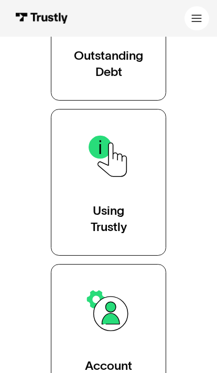
scroll to position [358, 0]
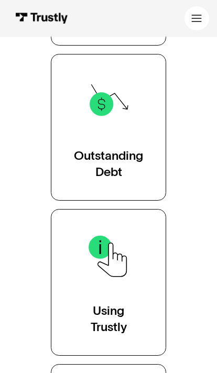
click at [116, 156] on div "Outstanding Debt" at bounding box center [108, 164] width 69 height 33
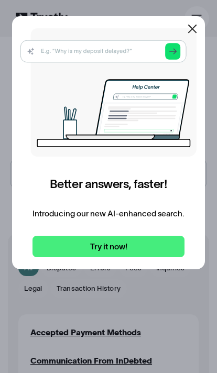
click at [191, 20] on div at bounding box center [192, 28] width 25 height 25
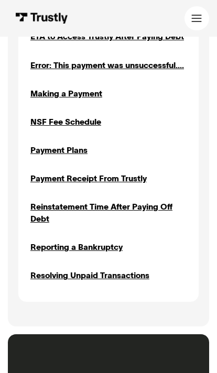
scroll to position [494, 0]
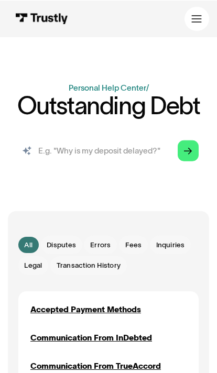
click at [144, 145] on input "search" at bounding box center [108, 150] width 197 height 33
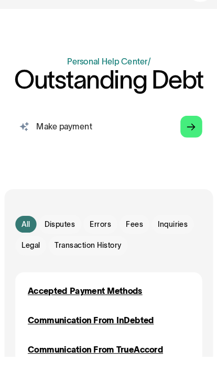
type input "Make payment"
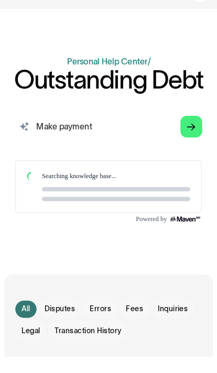
scroll to position [0, 0]
click at [184, 147] on icon "Arrow Right" at bounding box center [188, 151] width 8 height 8
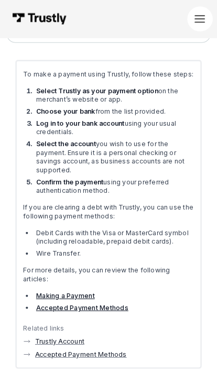
scroll to position [149, 0]
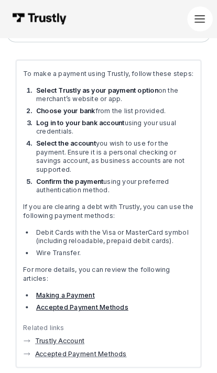
click at [76, 283] on link "Making a Payment" at bounding box center [63, 287] width 57 height 8
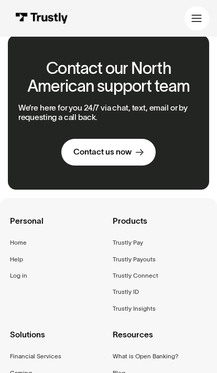
scroll to position [421, 0]
click at [131, 147] on div "Contact us now" at bounding box center [102, 152] width 58 height 10
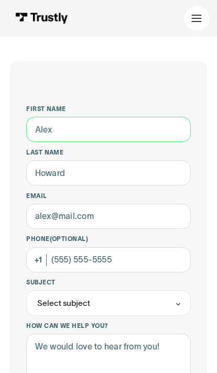
click at [180, 125] on input "First name" at bounding box center [108, 129] width 165 height 25
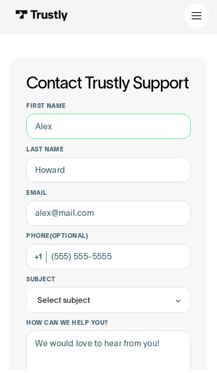
type input "[PERSON_NAME]"
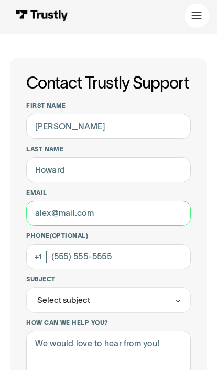
click at [154, 211] on input "Email" at bounding box center [108, 216] width 165 height 25
type input "valentino"
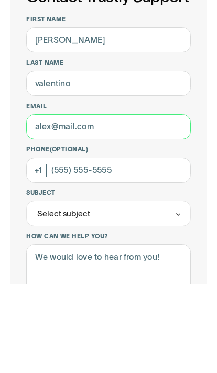
type input "[EMAIL_ADDRESS][DOMAIN_NAME]"
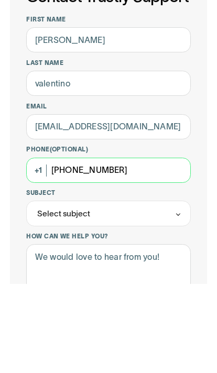
type input "[PHONE_NUMBER]"
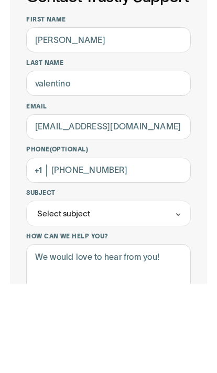
click at [174, 291] on div "Select subject" at bounding box center [108, 303] width 165 height 25
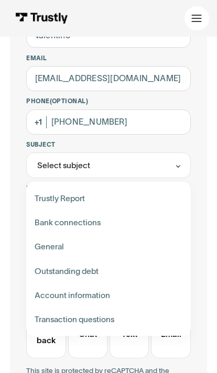
scroll to position [140, 0]
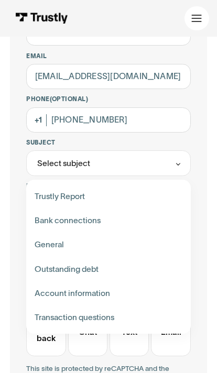
click at [157, 244] on div "Contact Trustly Support" at bounding box center [108, 245] width 156 height 24
type input "*******"
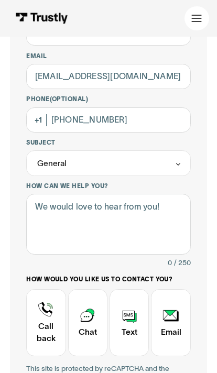
scroll to position [140, 0]
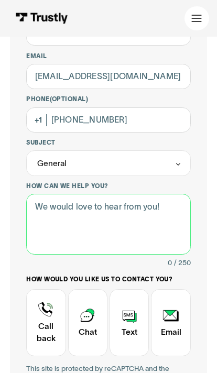
click at [134, 224] on textarea "How can we help you?" at bounding box center [108, 224] width 165 height 61
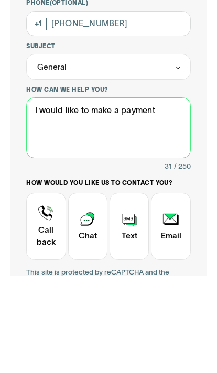
type textarea "I would like to make a payment"
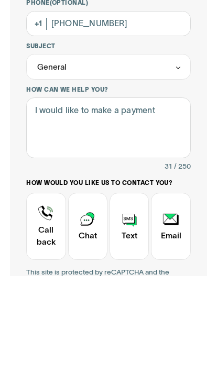
click at [88, 290] on div "Contact Trustly Support" at bounding box center [88, 323] width 40 height 67
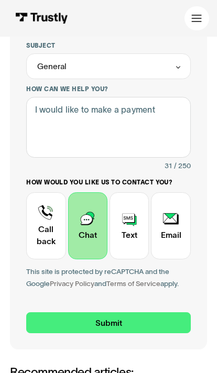
click at [114, 313] on input "Submit" at bounding box center [108, 324] width 165 height 22
type input "[PHONE_NUMBER]"
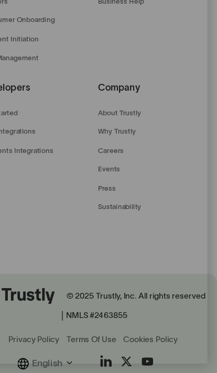
scroll to position [425, 0]
